Goal: Download file/media: Download file/media

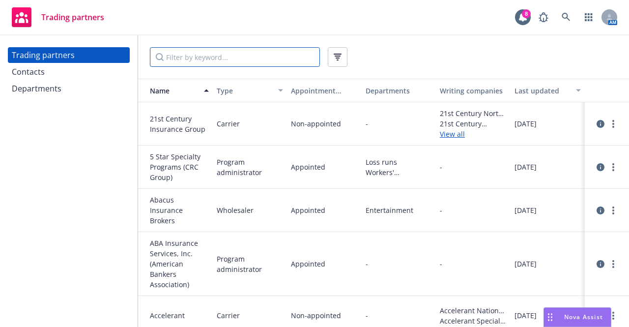
click at [264, 60] on input "Filter by keyword..." at bounding box center [235, 57] width 170 height 20
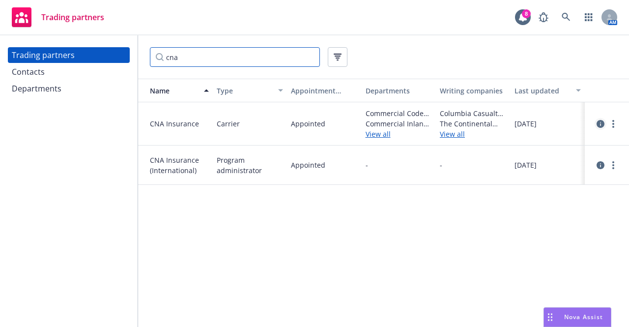
type input "cna"
click at [600, 123] on icon "circleInformation" at bounding box center [601, 124] width 8 height 8
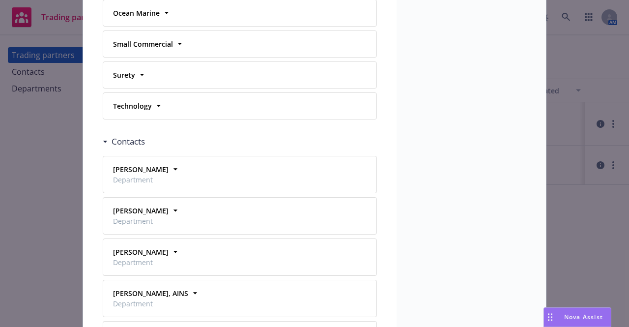
scroll to position [1918, 0]
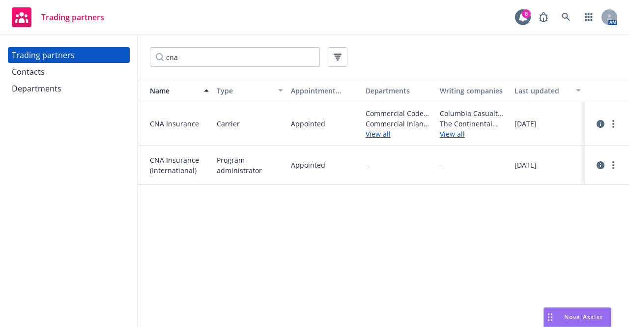
click at [64, 68] on div "Contacts" at bounding box center [69, 72] width 114 height 16
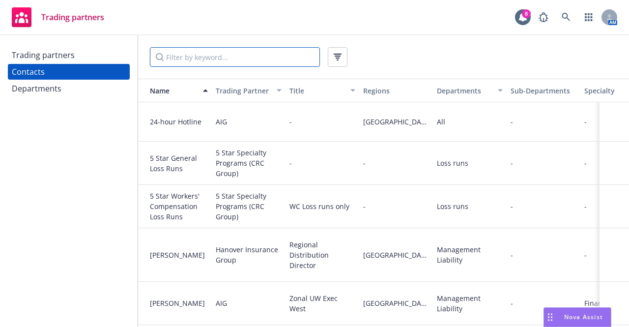
click at [182, 60] on input "Filter by keyword..." at bounding box center [235, 57] width 170 height 20
type input "s"
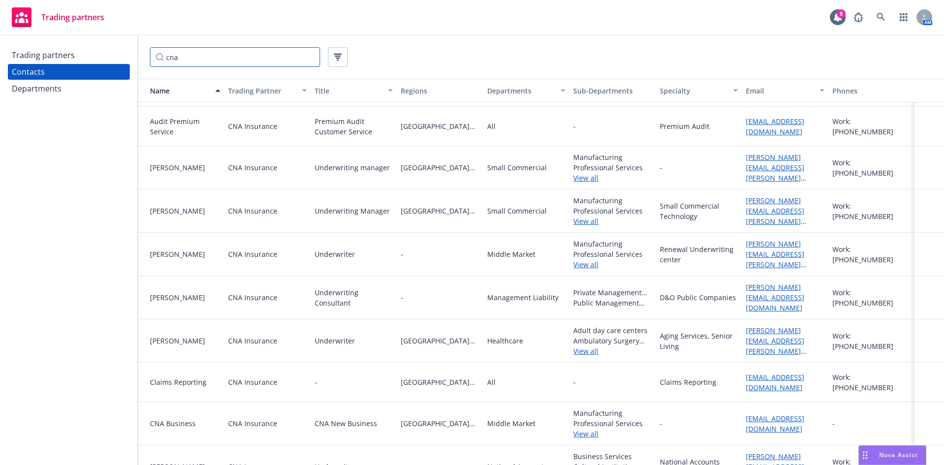
scroll to position [295, 0]
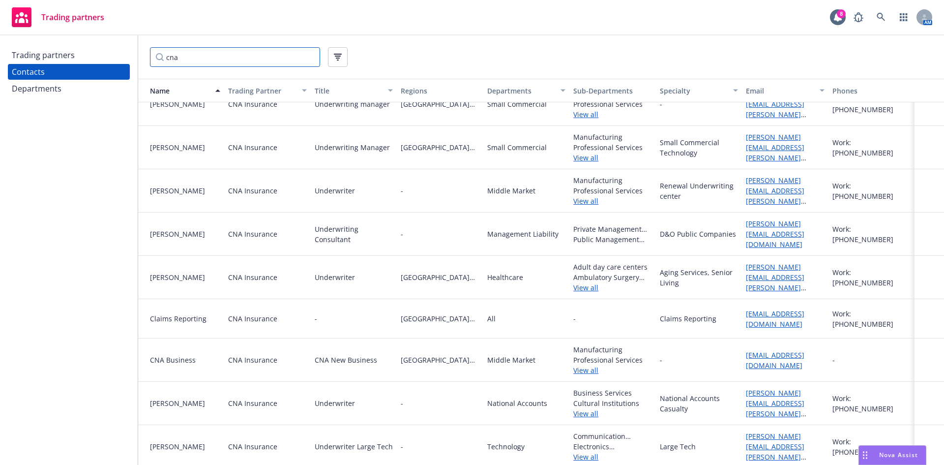
drag, startPoint x: 196, startPoint y: 59, endPoint x: 138, endPoint y: 55, distance: 58.2
click at [138, 55] on div "cna" at bounding box center [541, 56] width 806 height 43
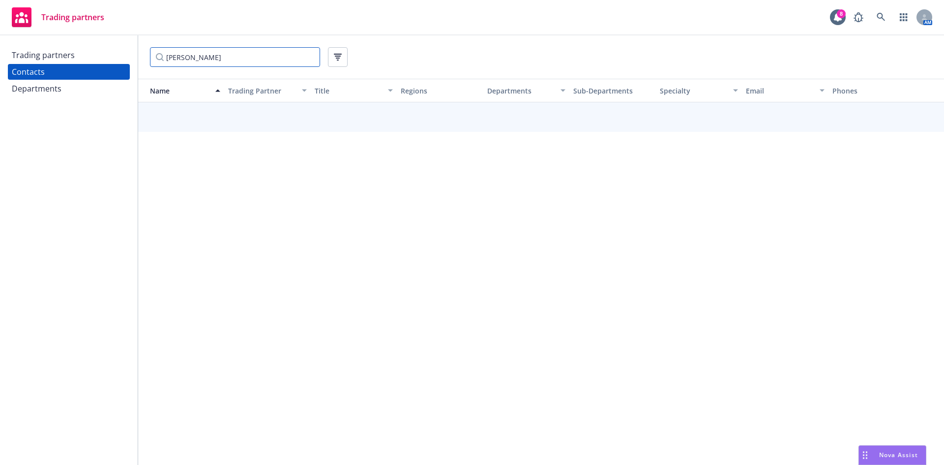
scroll to position [0, 0]
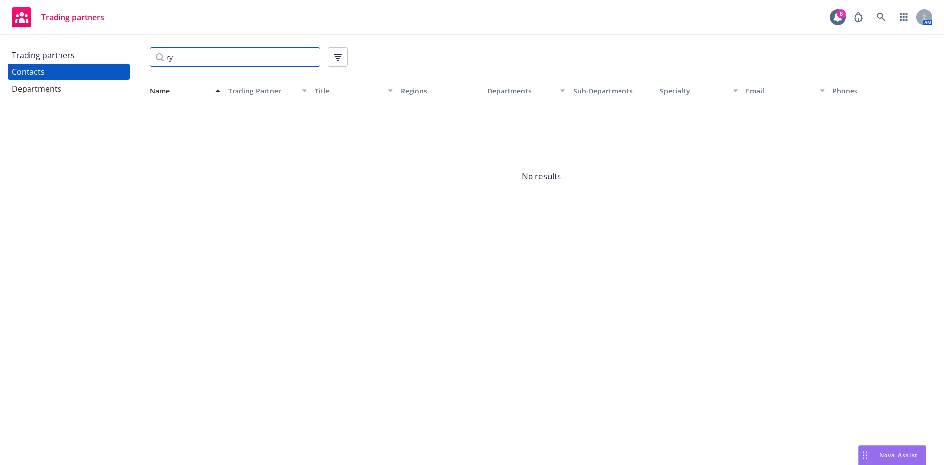
type input "r"
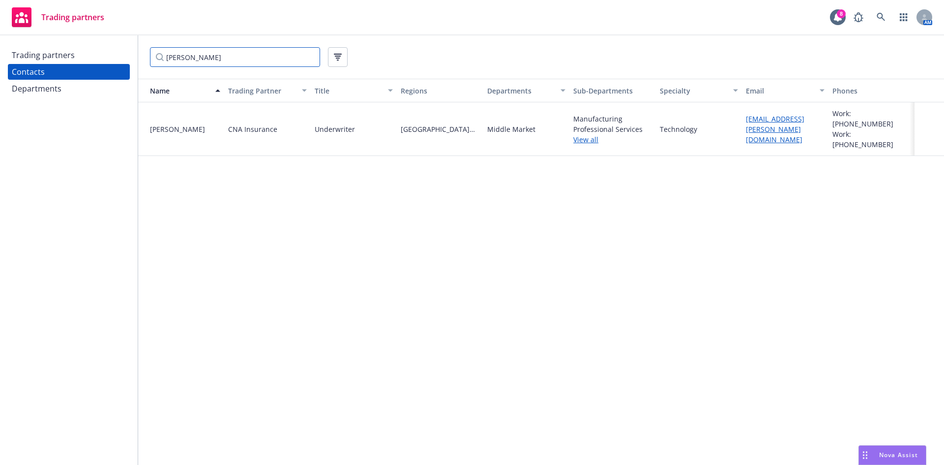
type input "mark ha"
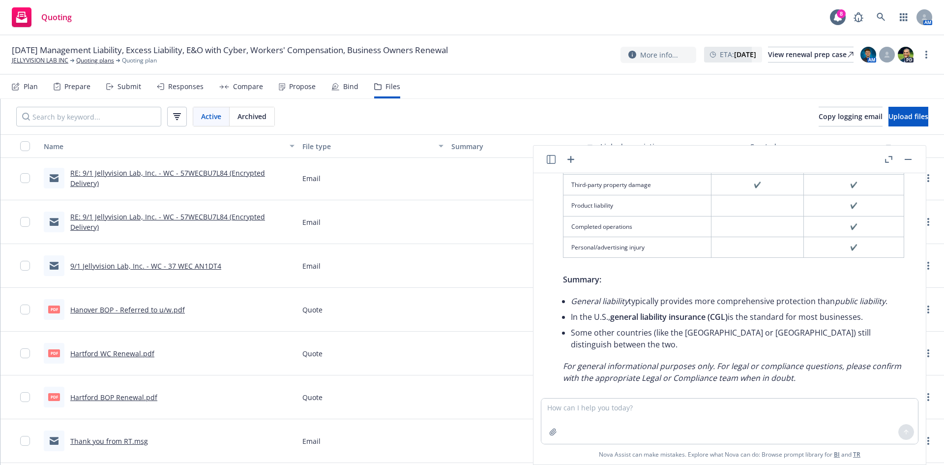
scroll to position [49, 0]
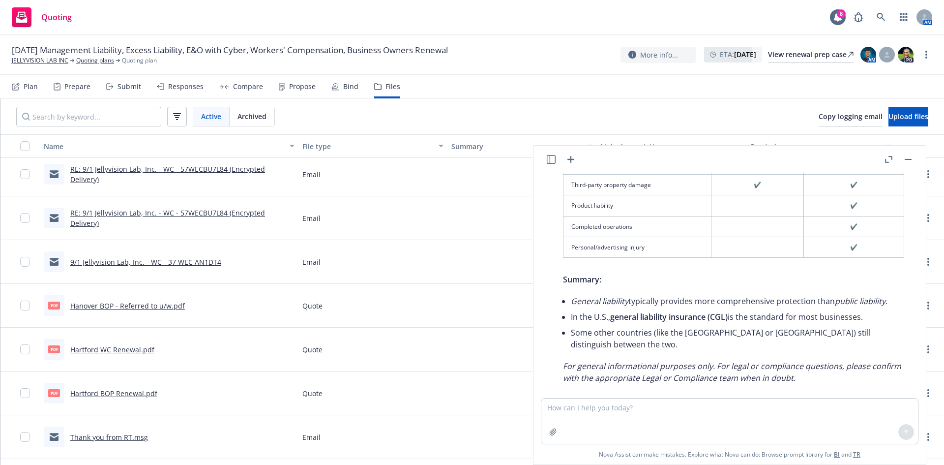
click at [125, 395] on link "Hartford BOP Renewal.pdf" at bounding box center [113, 392] width 87 height 9
click at [118, 307] on link "Hanover BOP - Referred to u/w.pdf" at bounding box center [127, 305] width 115 height 9
